Goal: Task Accomplishment & Management: Complete application form

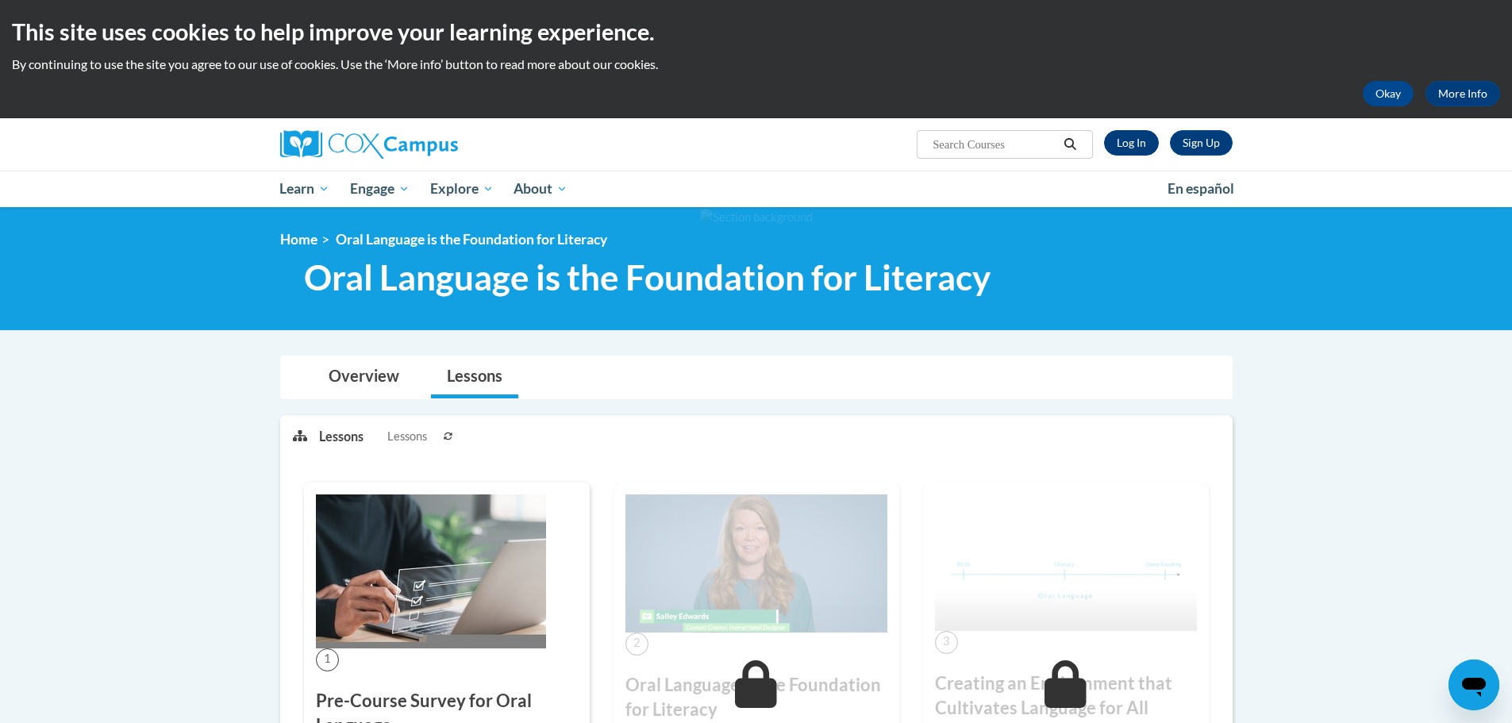
drag, startPoint x: 1100, startPoint y: 148, endPoint x: 1110, endPoint y: 148, distance: 10.3
click at [1101, 148] on div "Sign Up Log In" at bounding box center [1163, 142] width 140 height 25
click at [1112, 148] on link "Log In" at bounding box center [1131, 142] width 55 height 25
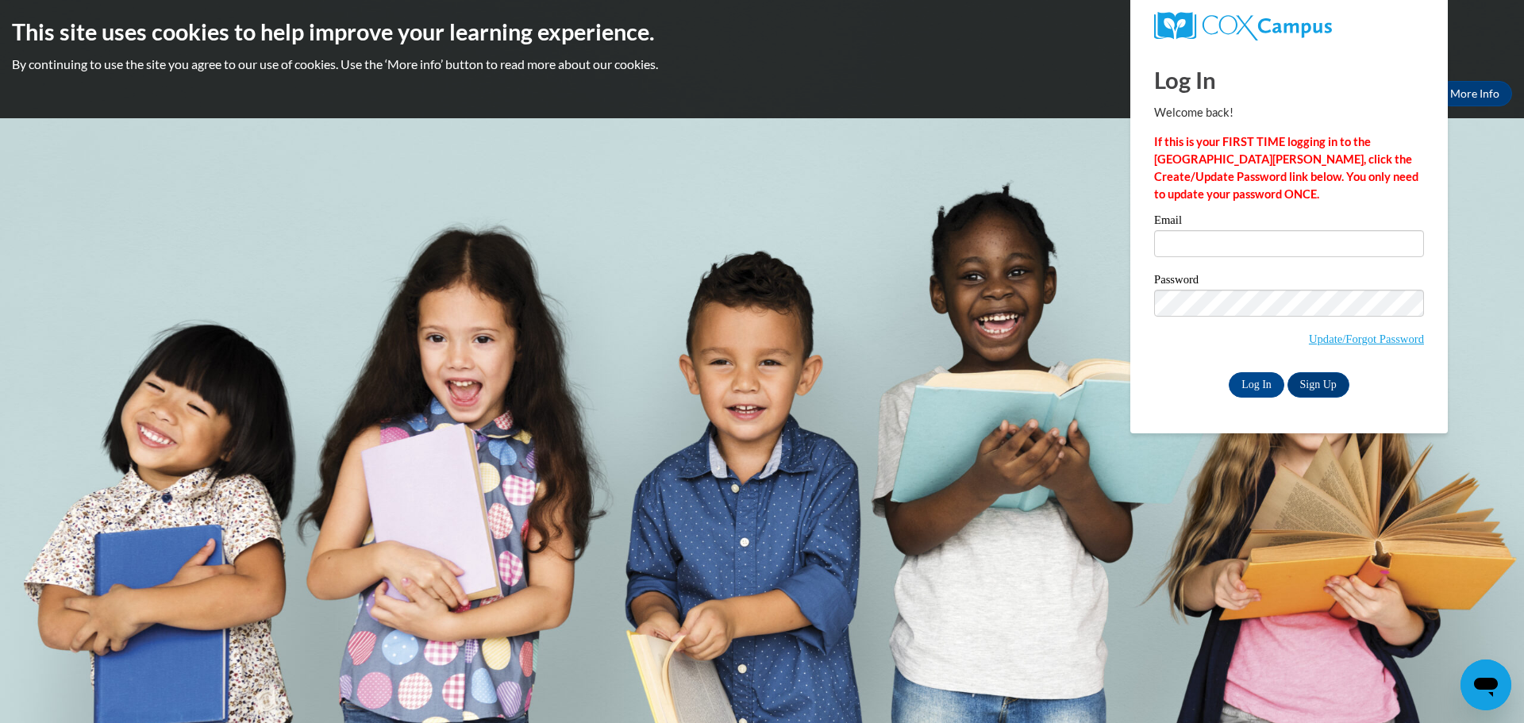
click at [1178, 259] on div "Email" at bounding box center [1289, 241] width 270 height 55
click at [1180, 248] on input "Email" at bounding box center [1289, 243] width 270 height 27
type input "patrick.kramper@trschools.k12.wi.us"
click at [1254, 391] on input "Log In" at bounding box center [1256, 384] width 56 height 25
click at [1251, 386] on input "Log In" at bounding box center [1256, 384] width 56 height 25
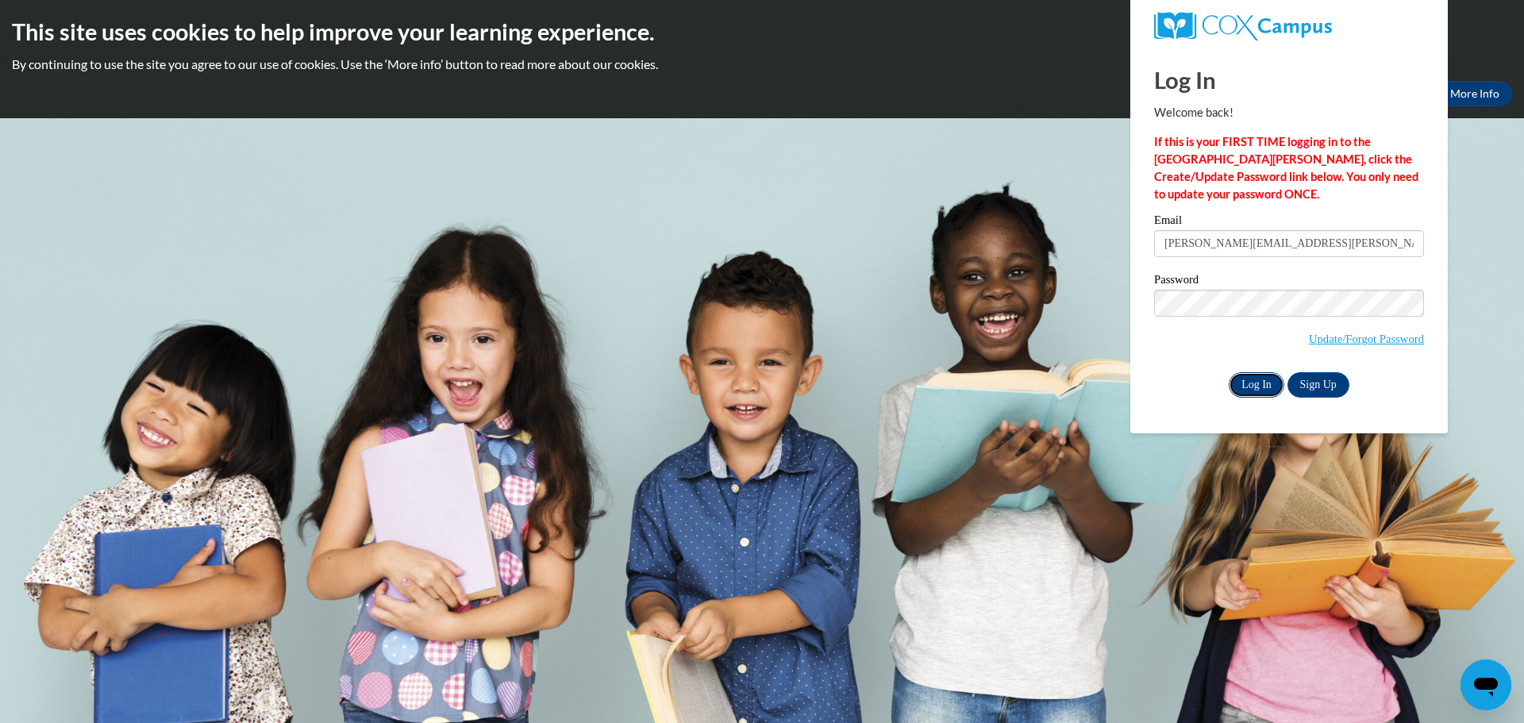
click at [1252, 378] on input "Log In" at bounding box center [1256, 384] width 56 height 25
click at [613, 252] on body "This site uses cookies to help improve your learning experience. By continuing …" at bounding box center [762, 361] width 1524 height 723
click at [1165, 372] on div "Log In Sign Up" at bounding box center [1289, 384] width 270 height 25
click at [1252, 386] on input "Log In" at bounding box center [1256, 384] width 56 height 25
click at [1249, 375] on input "Log In" at bounding box center [1256, 384] width 56 height 25
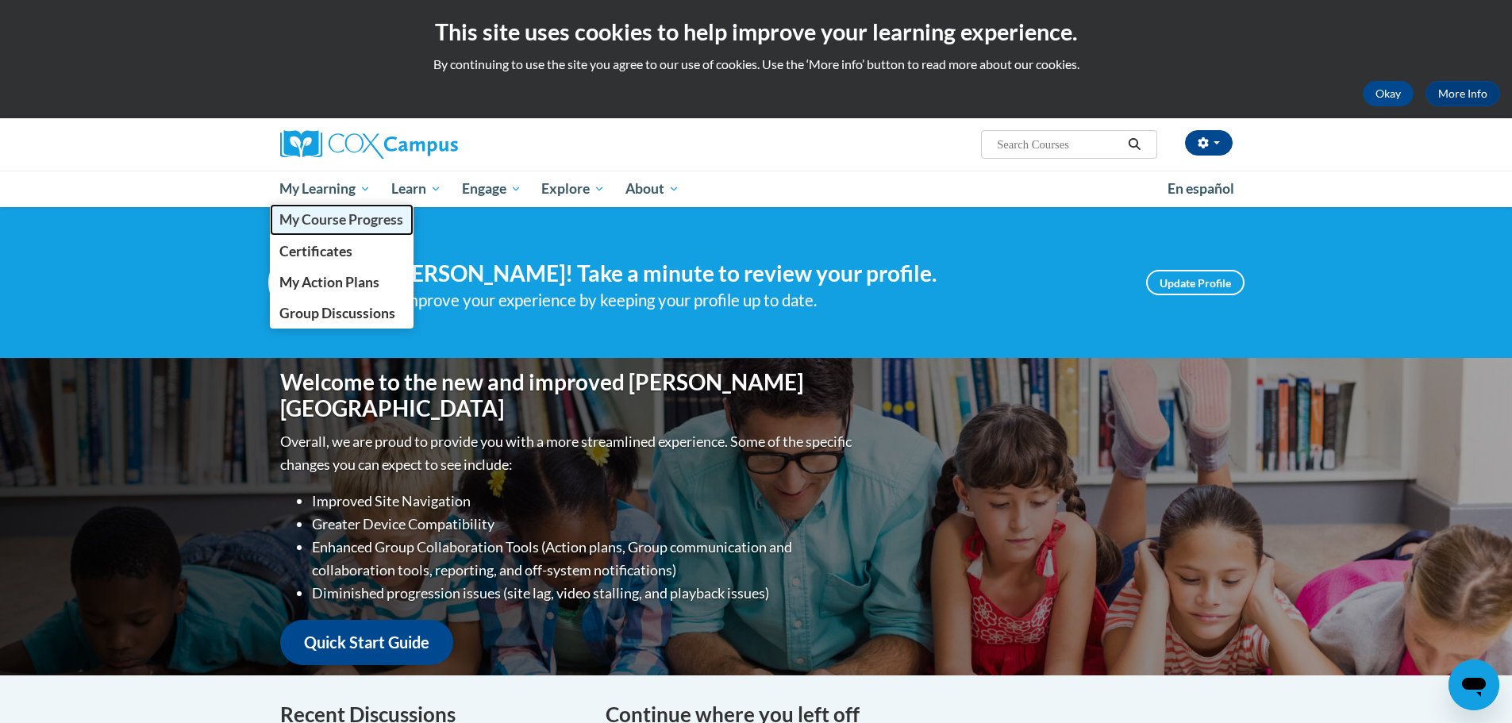
click at [325, 222] on span "My Course Progress" at bounding box center [341, 219] width 124 height 17
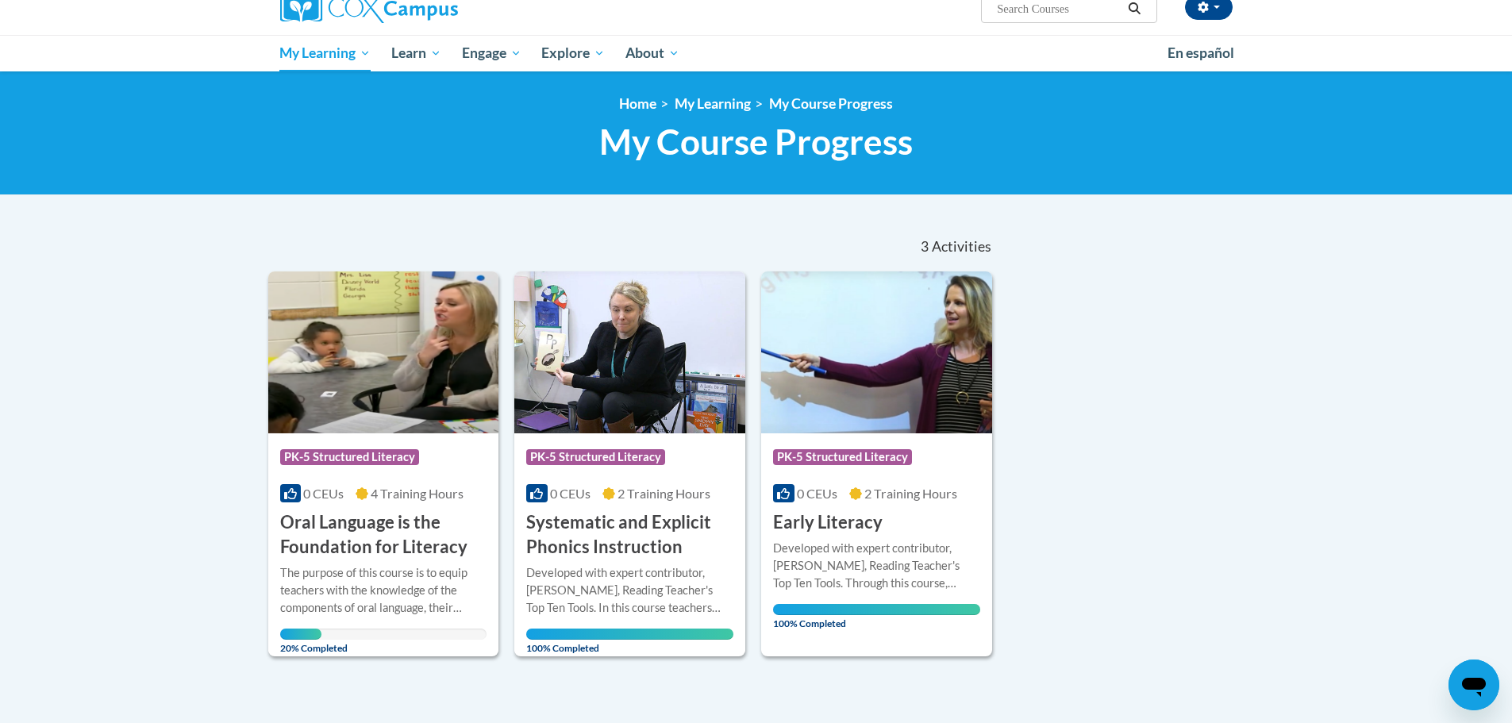
scroll to position [238, 0]
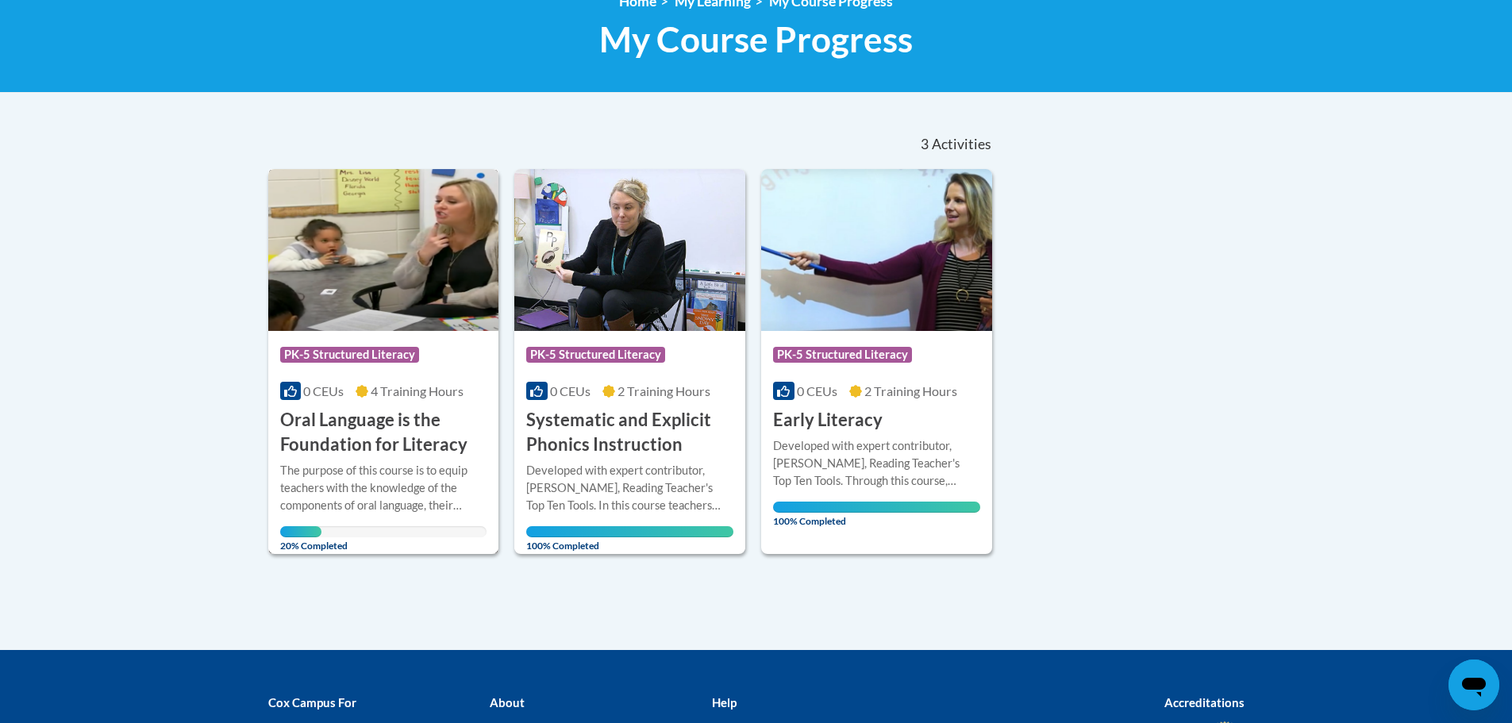
click at [383, 469] on div "The purpose of this course is to equip teachers with the knowledge of the compo…" at bounding box center [383, 488] width 207 height 52
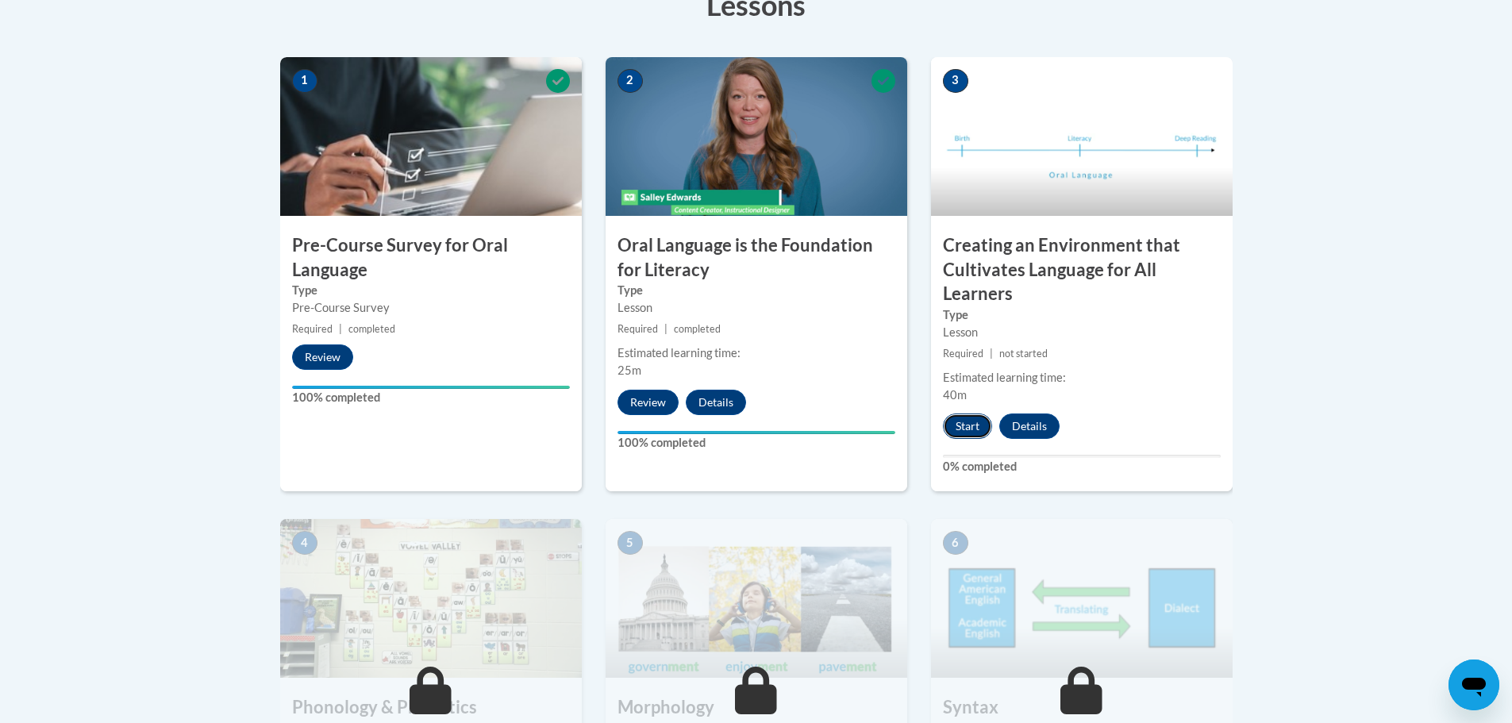
click at [970, 436] on button "Start" at bounding box center [967, 425] width 49 height 25
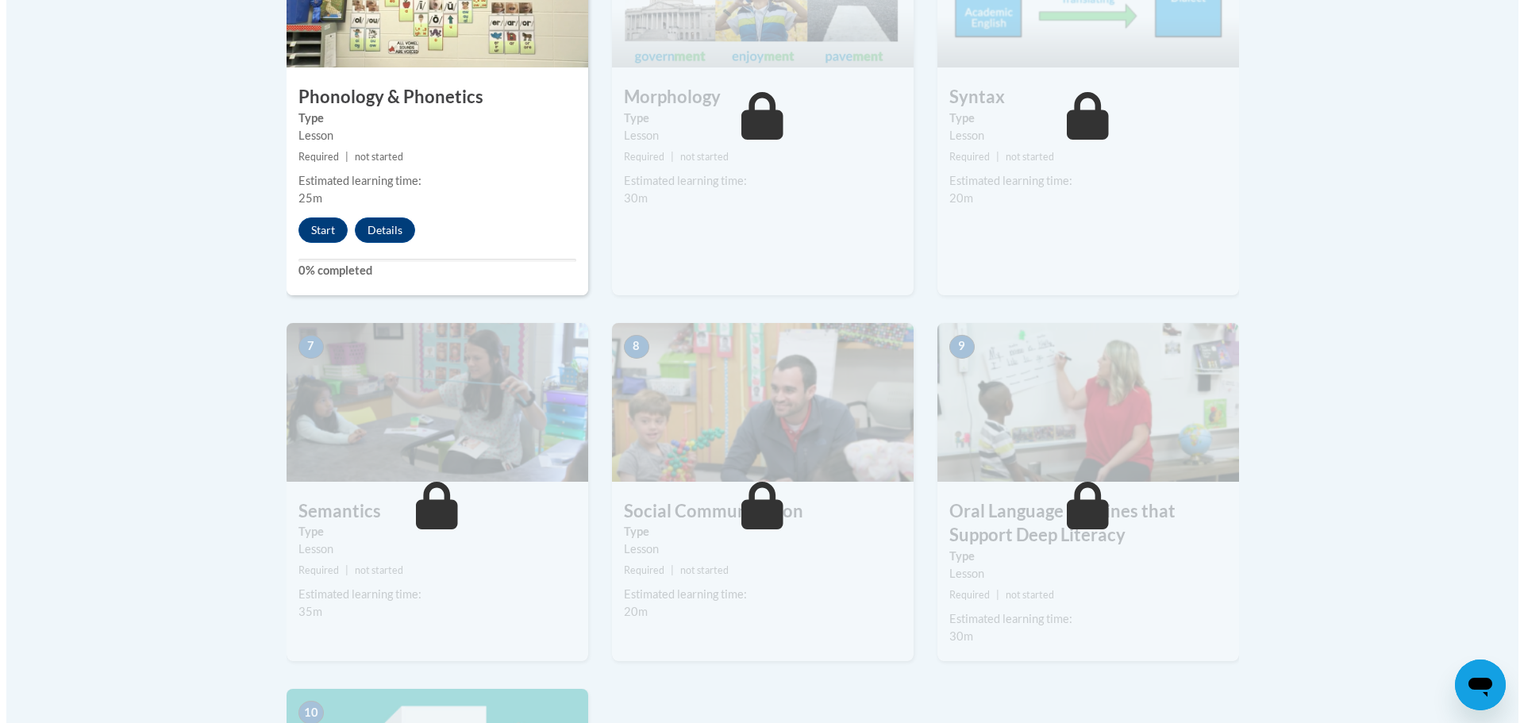
scroll to position [848, 0]
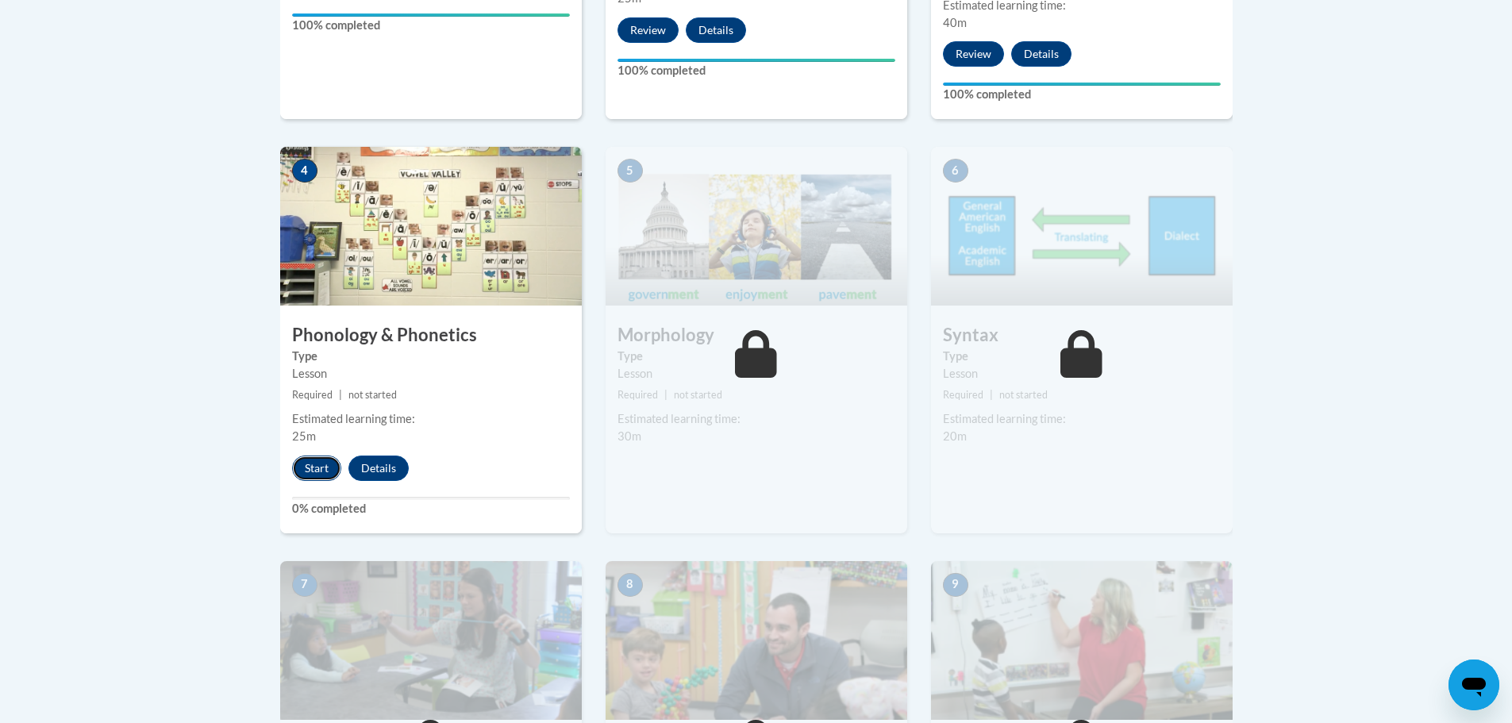
click at [321, 464] on button "Start" at bounding box center [316, 467] width 49 height 25
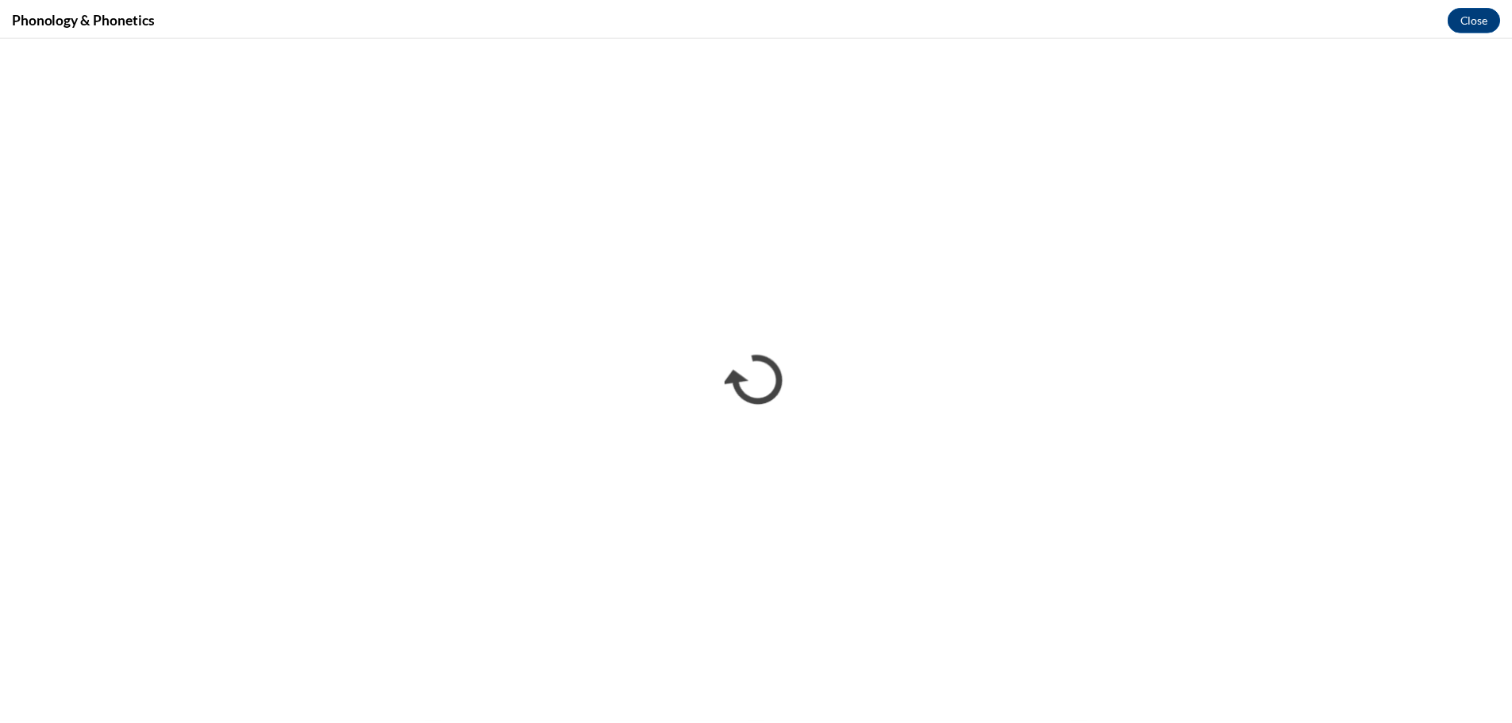
scroll to position [0, 0]
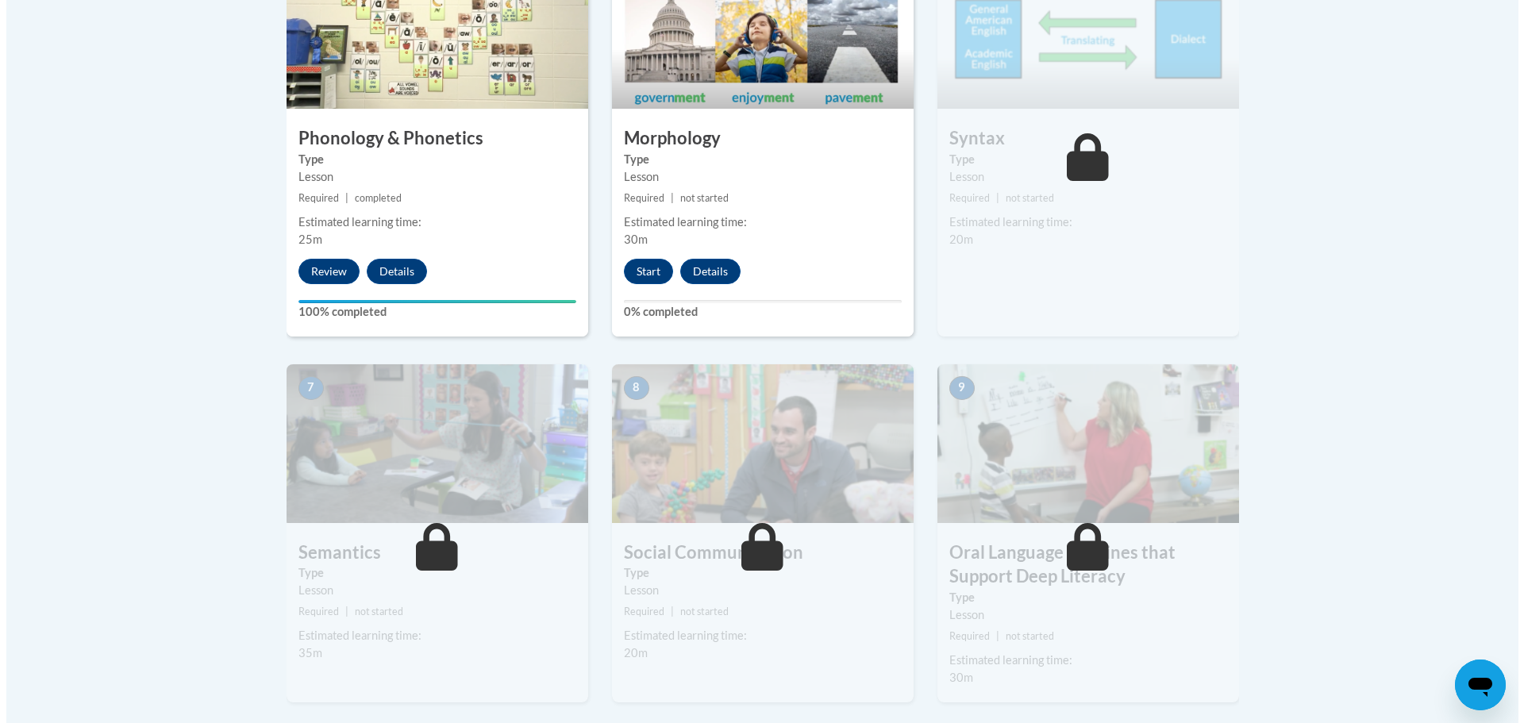
scroll to position [807, 0]
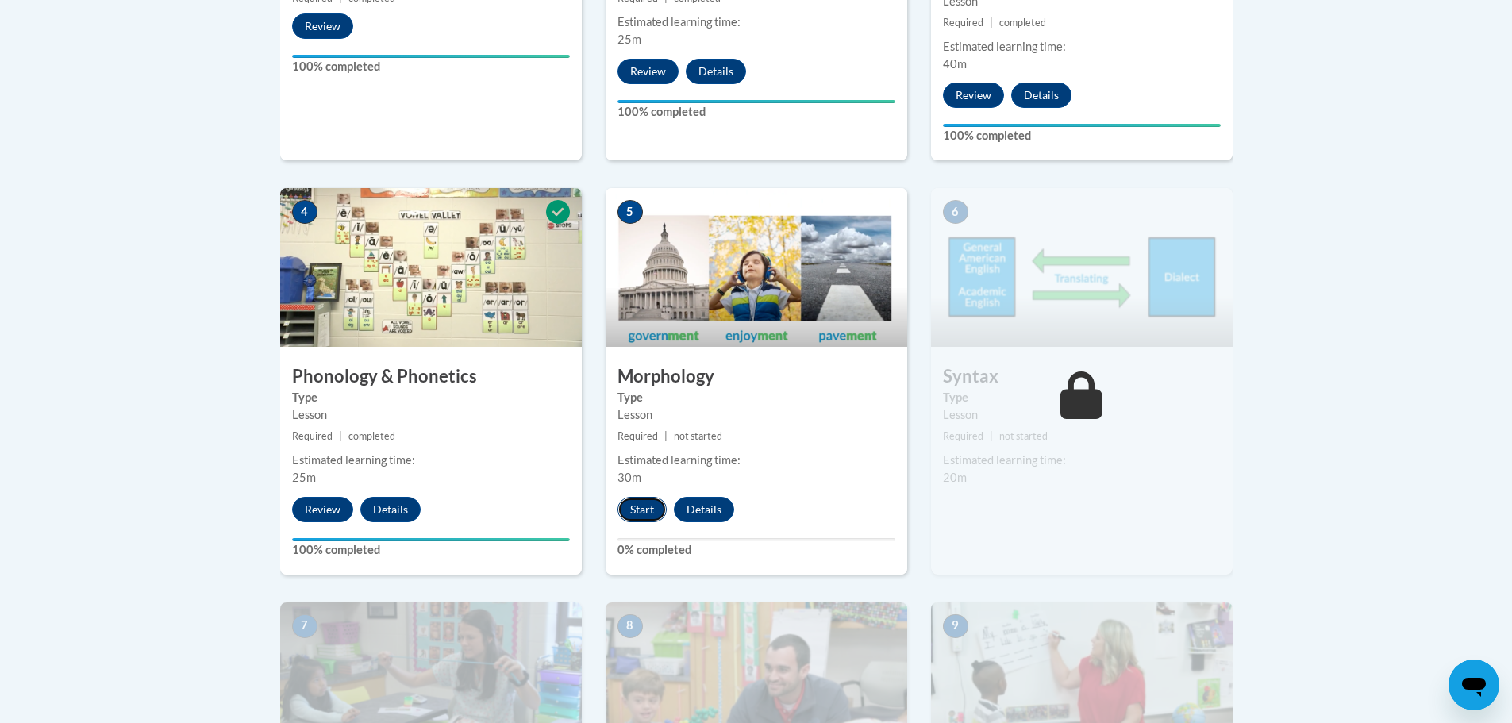
click at [660, 501] on button "Start" at bounding box center [641, 509] width 49 height 25
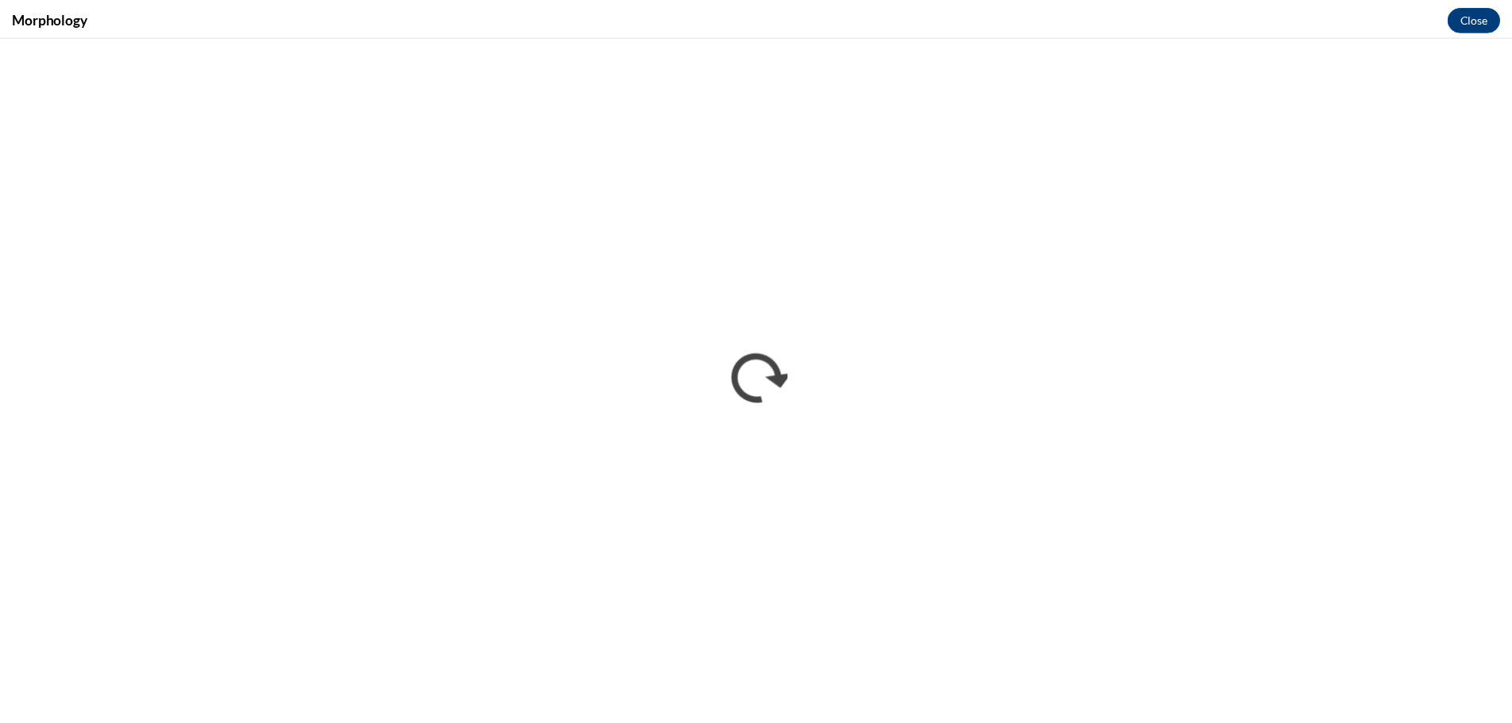
scroll to position [0, 0]
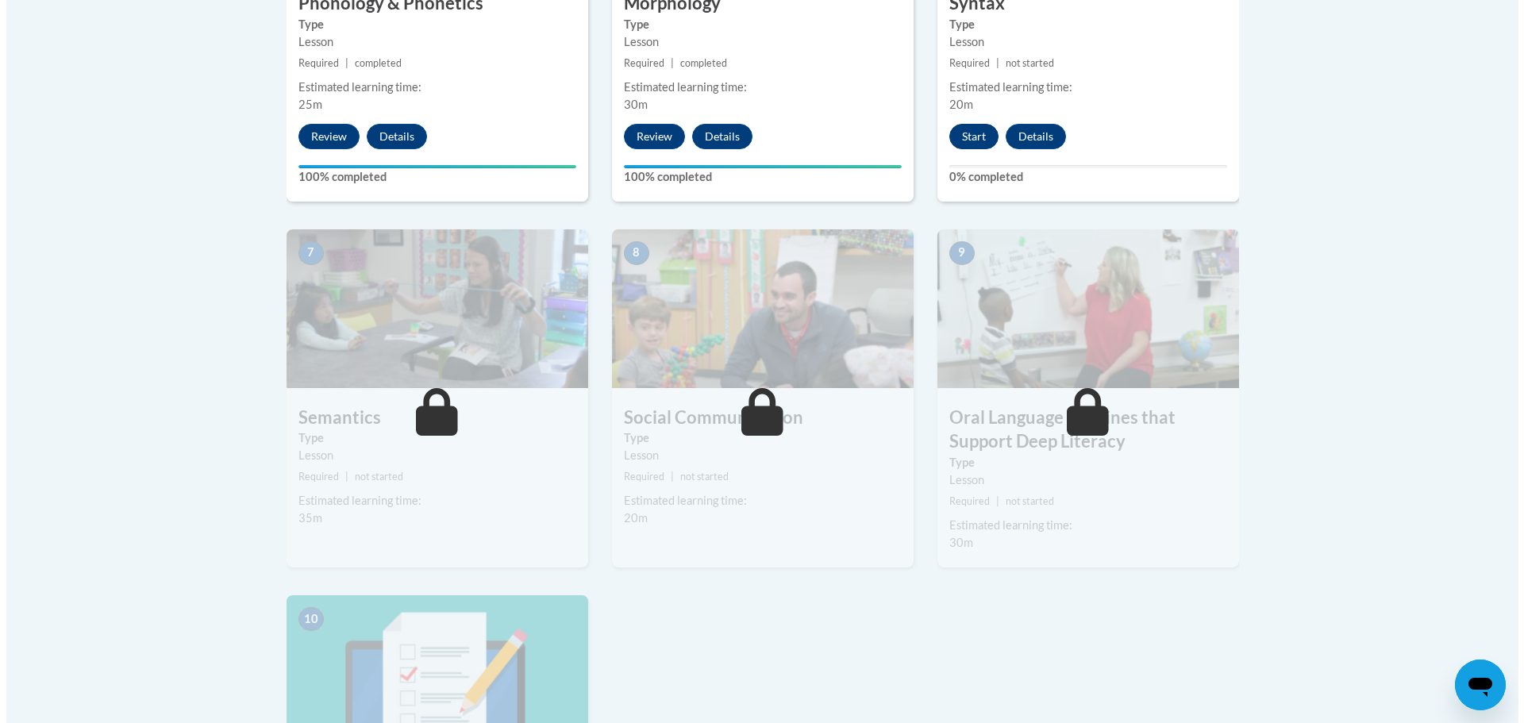
scroll to position [952, 0]
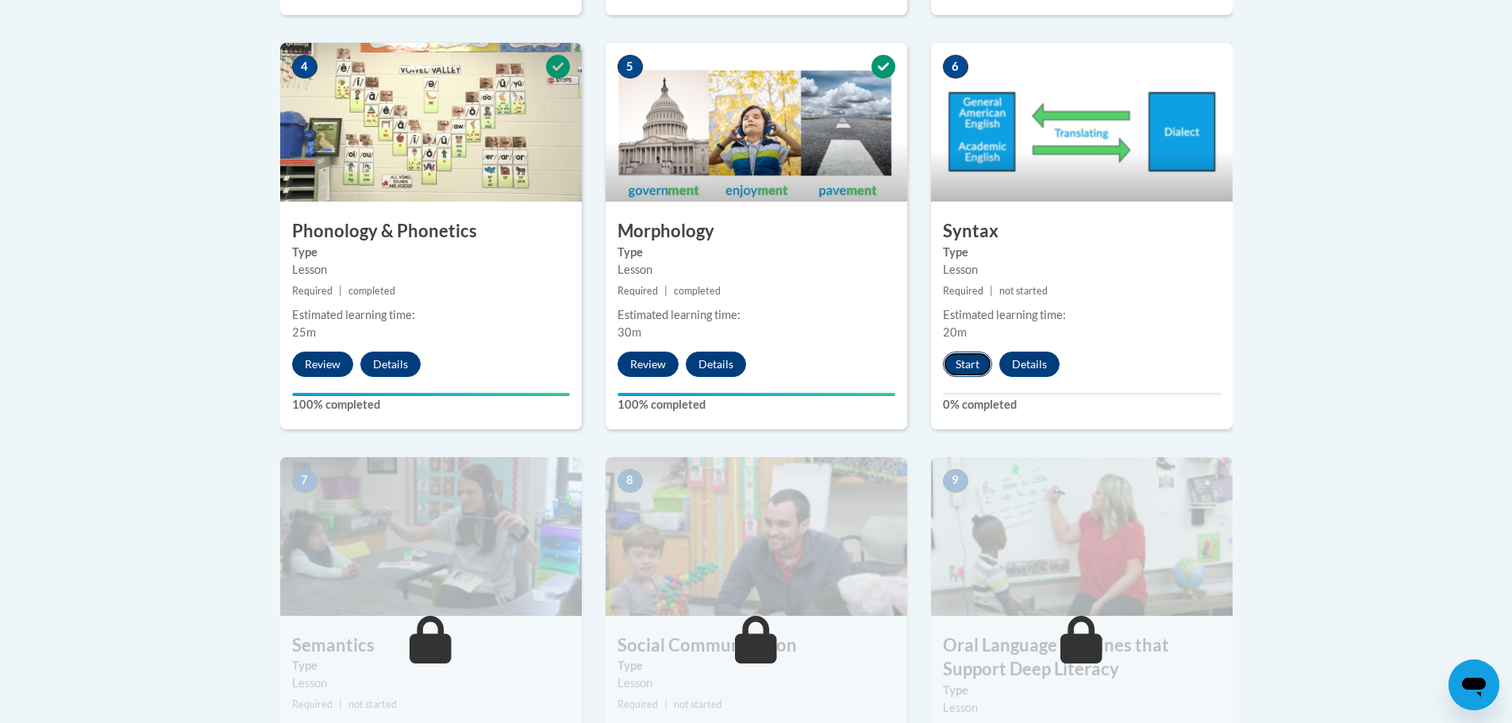
click at [960, 363] on button "Start" at bounding box center [967, 364] width 49 height 25
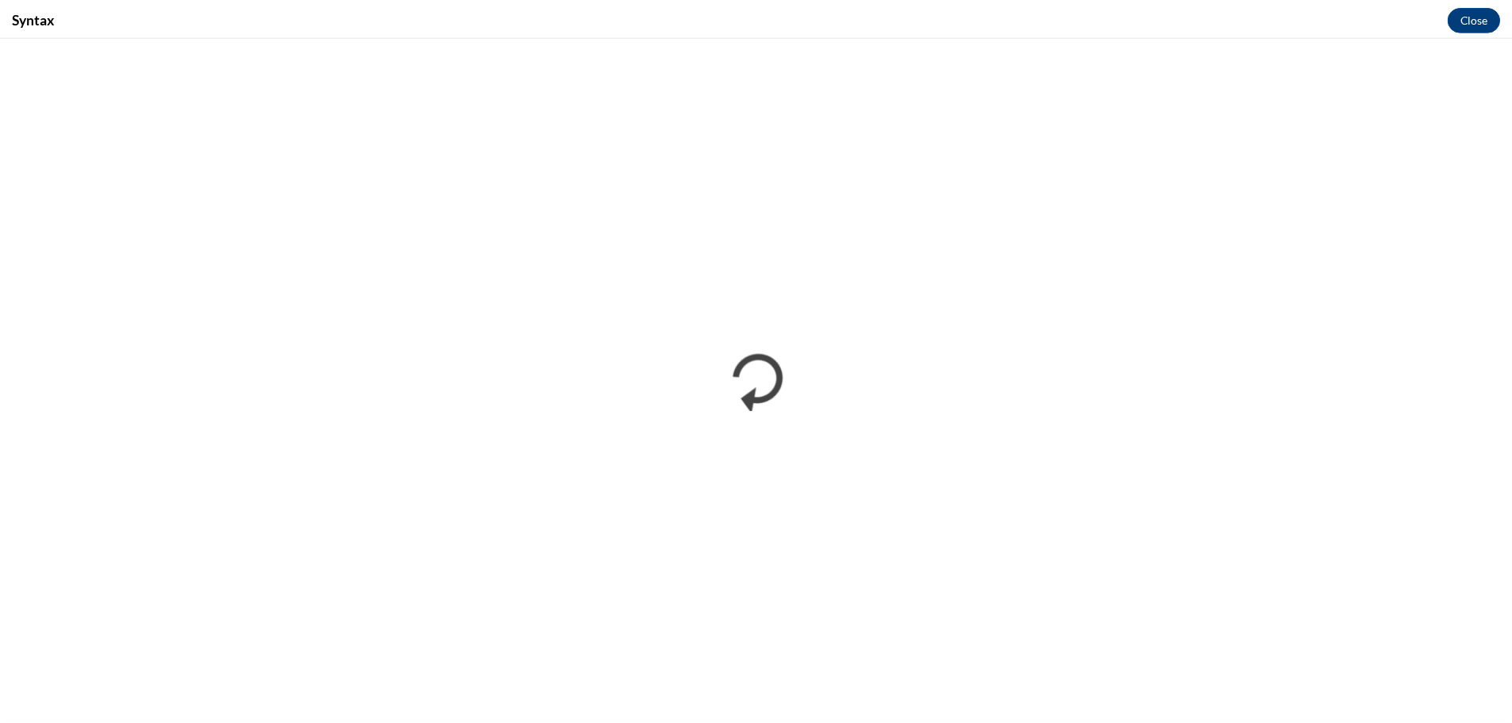
scroll to position [0, 0]
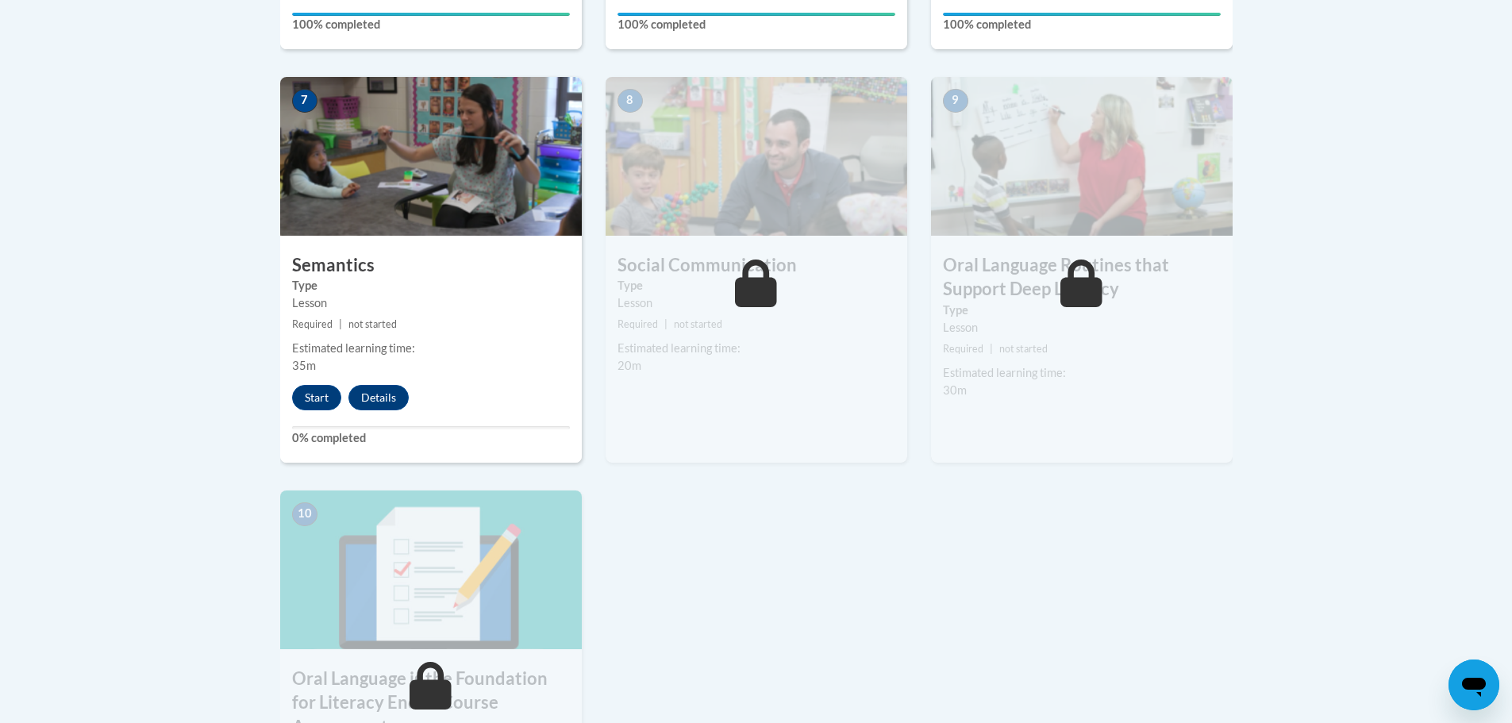
scroll to position [1428, 0]
